Goal: Task Accomplishment & Management: Use online tool/utility

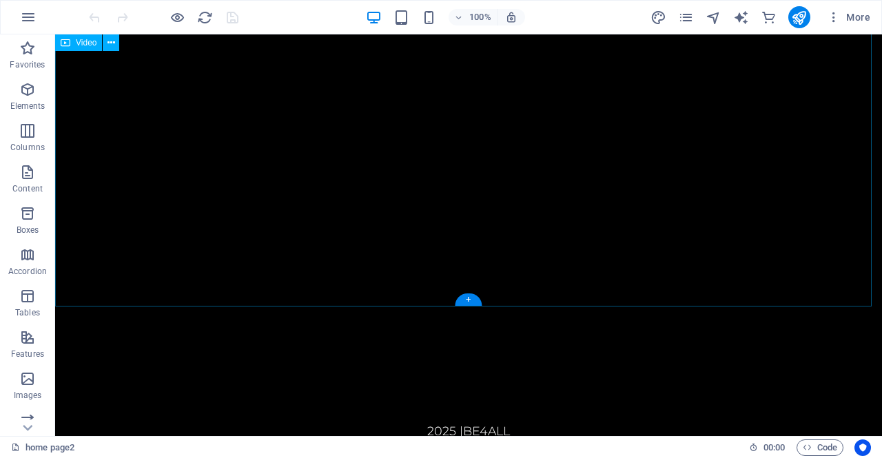
scroll to position [306, 0]
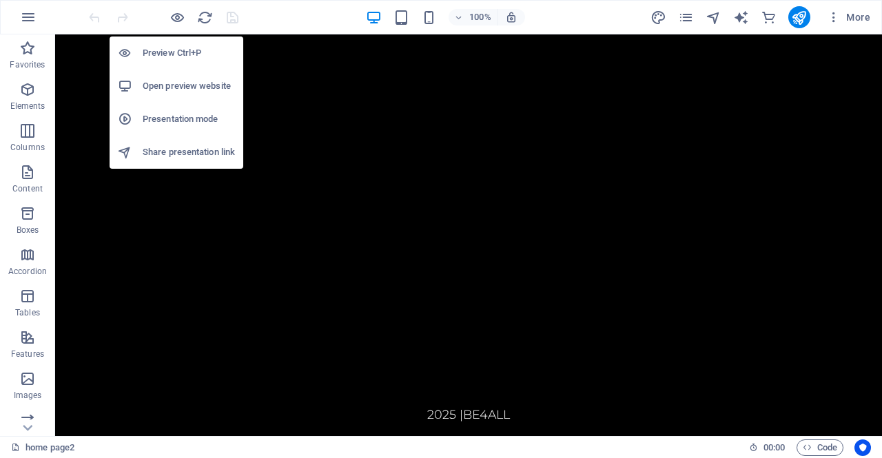
click at [172, 50] on h6 "Preview Ctrl+P" at bounding box center [189, 53] width 92 height 17
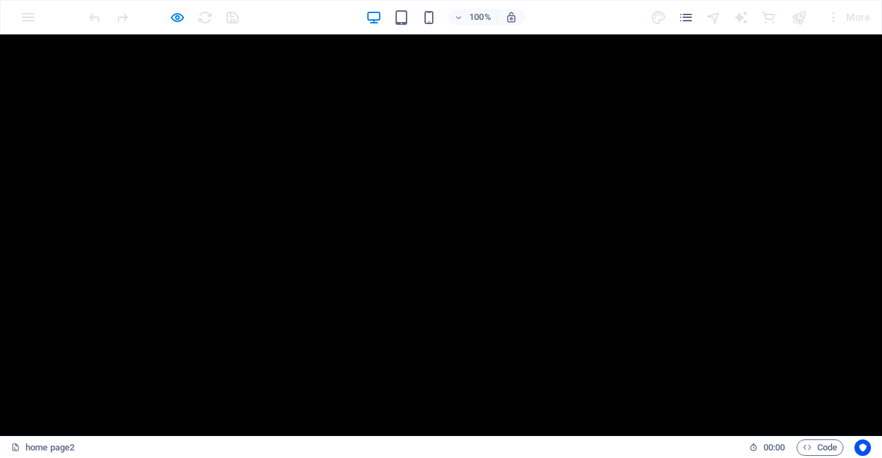
scroll to position [0, 0]
click at [711, 57] on link "Home" at bounding box center [710, 58] width 68 height 34
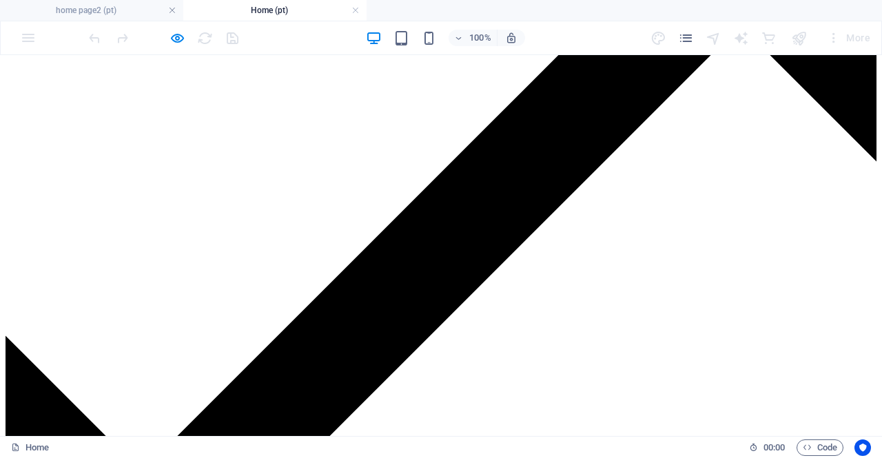
scroll to position [2344, 0]
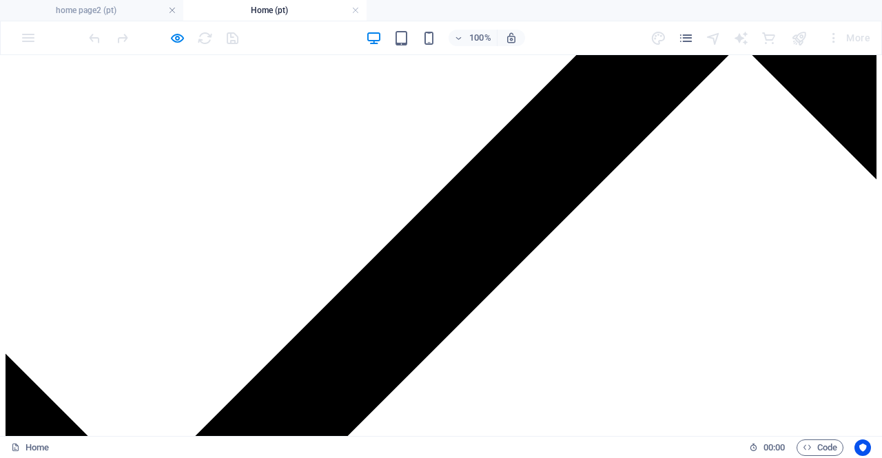
drag, startPoint x: 87, startPoint y: 367, endPoint x: 65, endPoint y: 303, distance: 67.8
drag, startPoint x: 59, startPoint y: 101, endPoint x: 82, endPoint y: 101, distance: 23.4
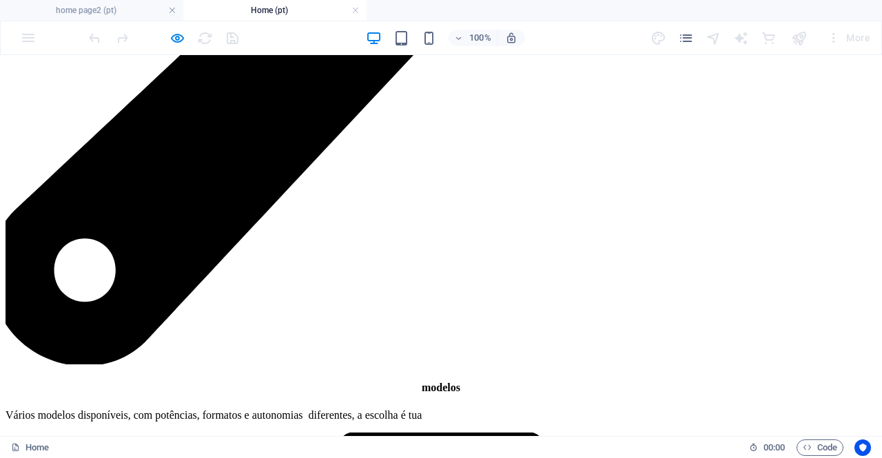
scroll to position [4602, 0]
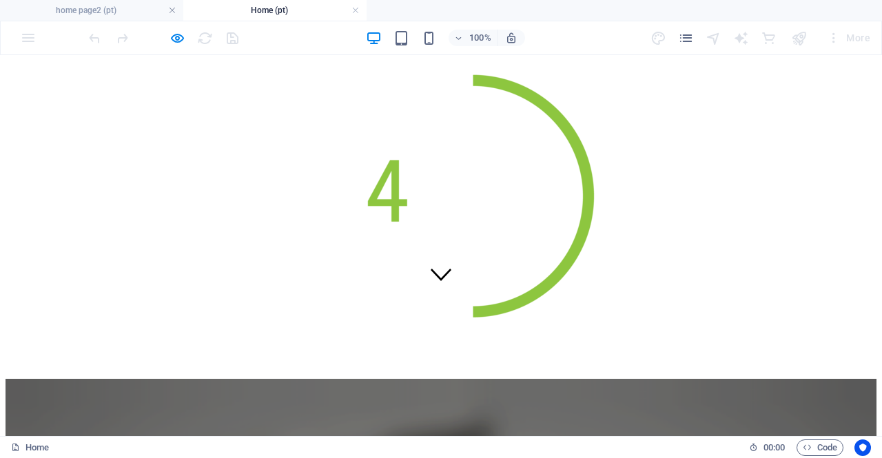
scroll to position [69, 0]
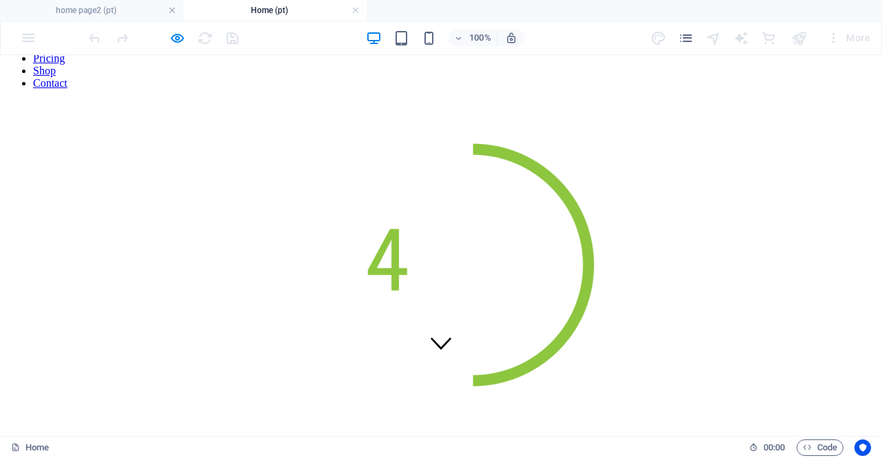
click at [270, 6] on h4 "Home (pt)" at bounding box center [274, 10] width 183 height 15
click at [683, 39] on icon "pages" at bounding box center [686, 38] width 16 height 16
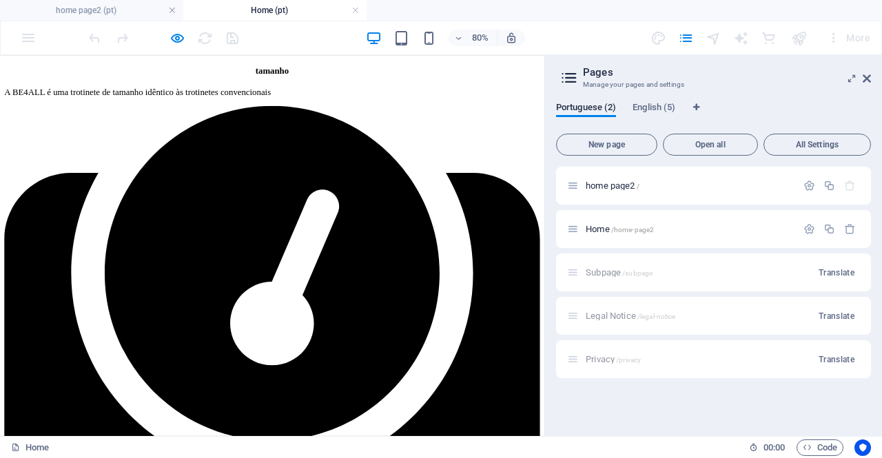
scroll to position [2688, 0]
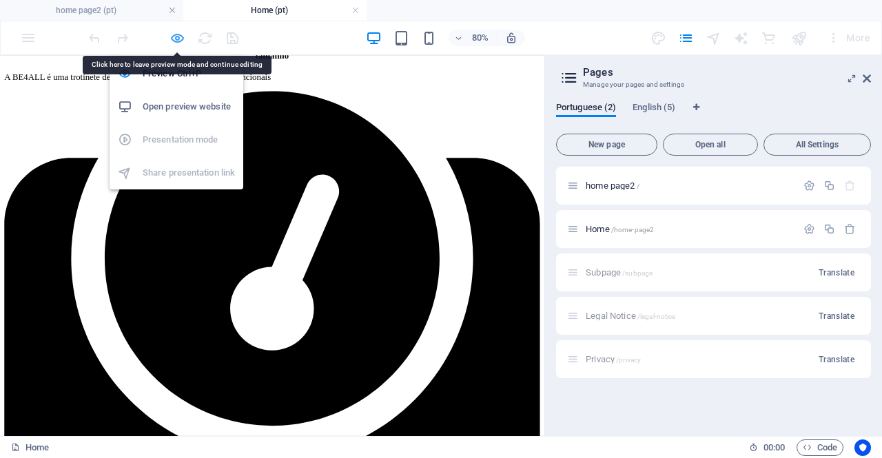
click at [176, 37] on icon "button" at bounding box center [178, 38] width 16 height 16
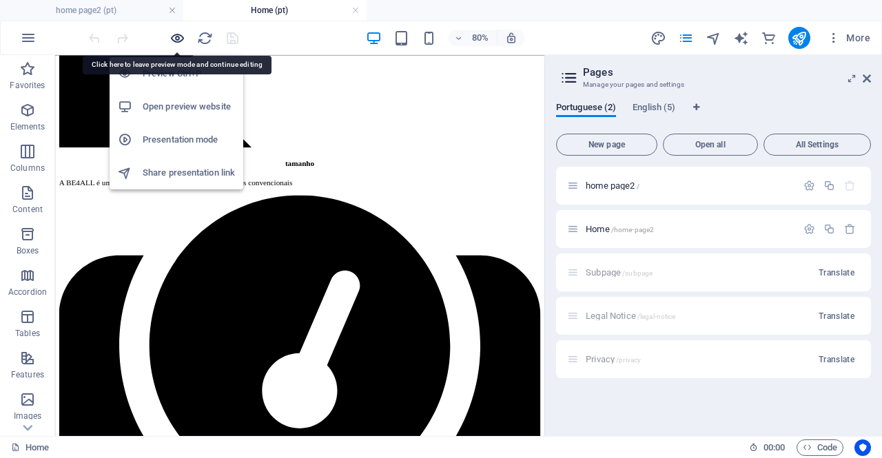
scroll to position [2827, 0]
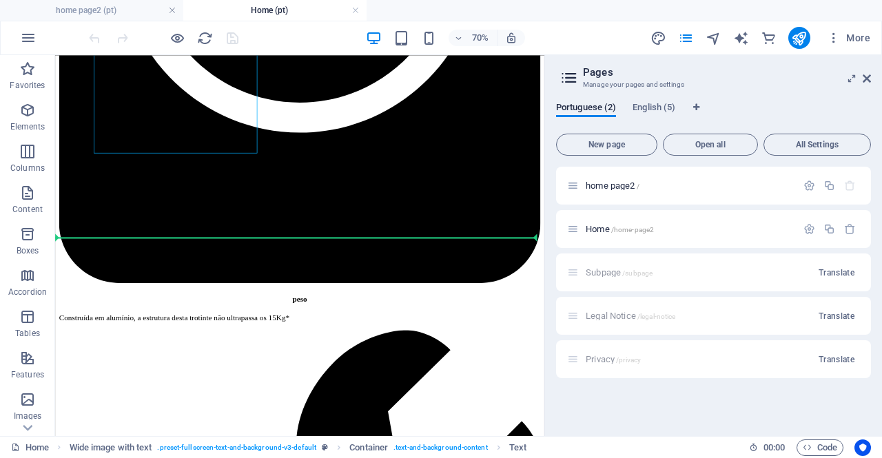
drag, startPoint x: 185, startPoint y: 562, endPoint x: 162, endPoint y: 527, distance: 41.3
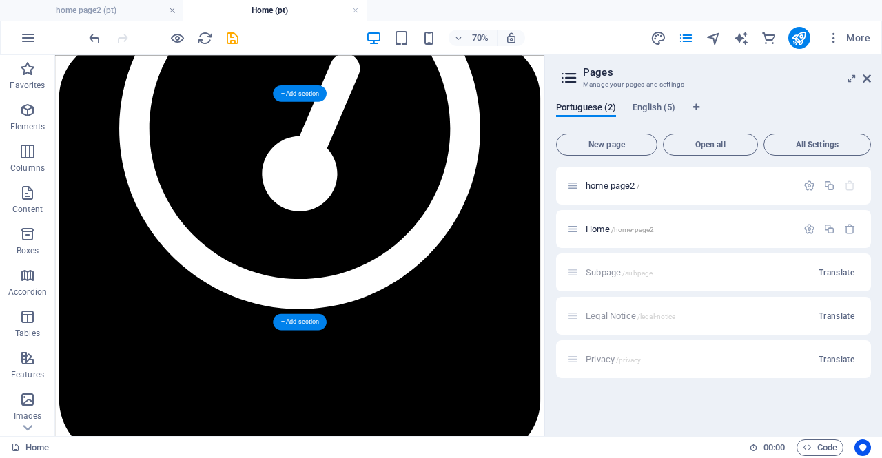
scroll to position [3174, 0]
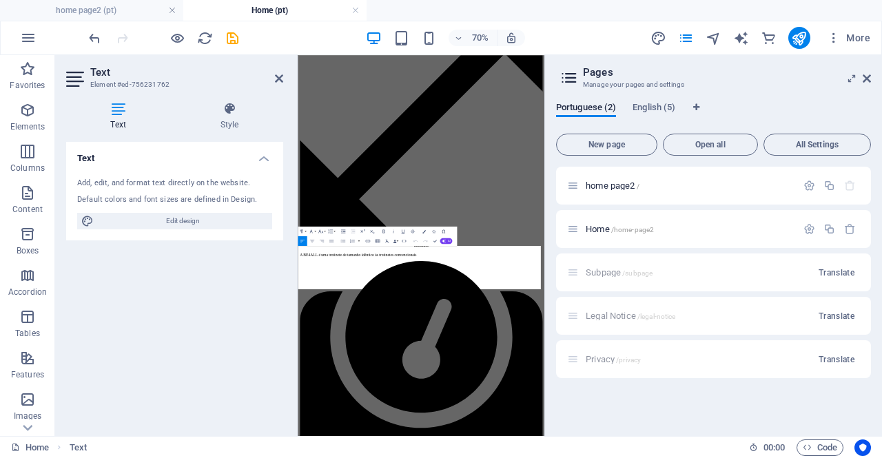
scroll to position [3816, 0]
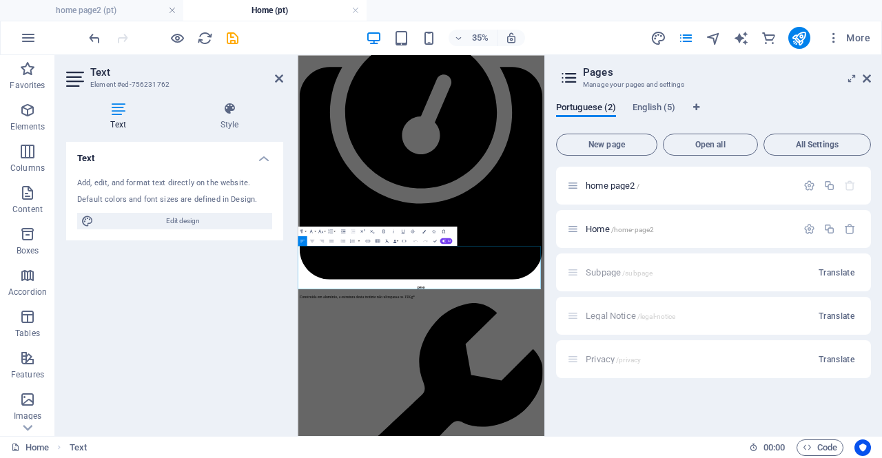
drag, startPoint x: 979, startPoint y: 711, endPoint x: 594, endPoint y: 307, distance: 557.7
copy p "A marca BE4ALL surgiu em 2015 ligada desde logo à mobilidade. É marca registada…"
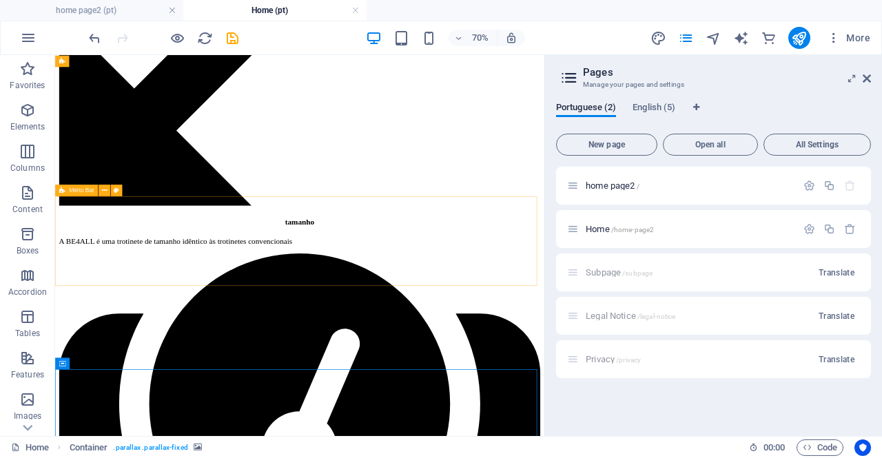
scroll to position [2599, 0]
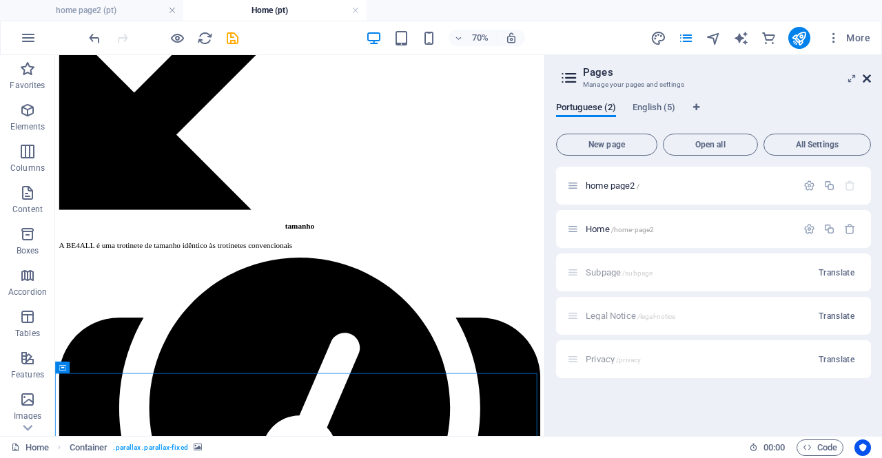
click at [866, 75] on icon at bounding box center [867, 78] width 8 height 11
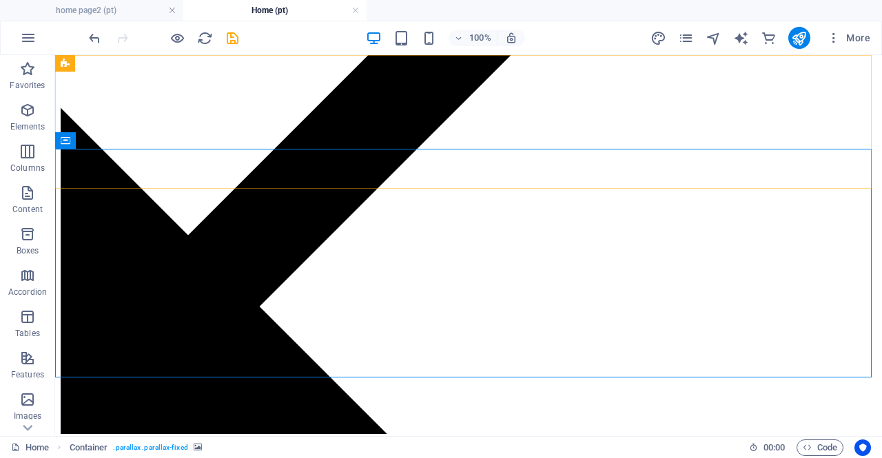
scroll to position [2605, 0]
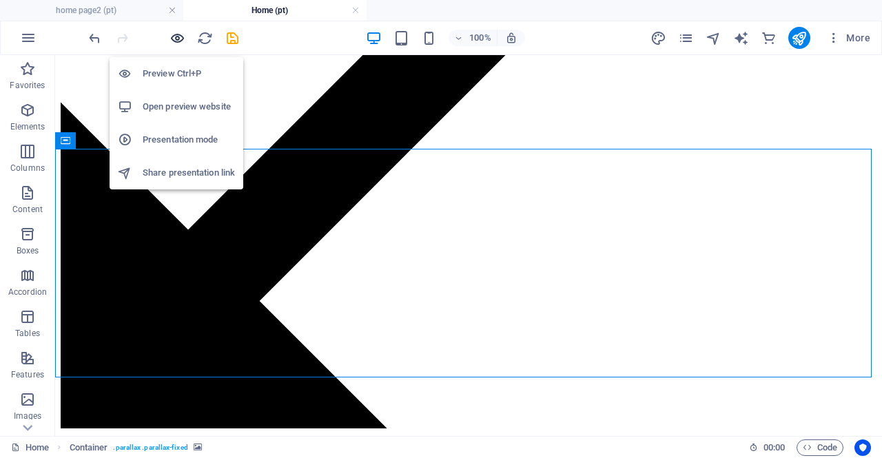
click at [176, 41] on icon "button" at bounding box center [178, 38] width 16 height 16
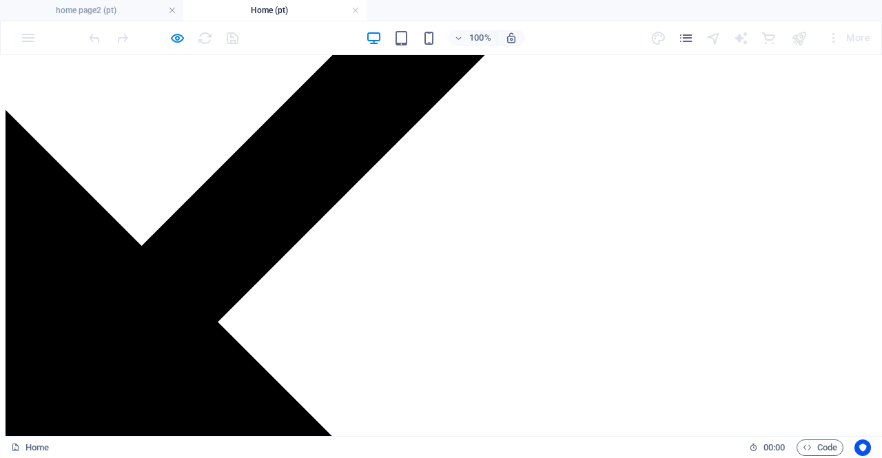
scroll to position [2545, 0]
